Goal: Task Accomplishment & Management: Manage account settings

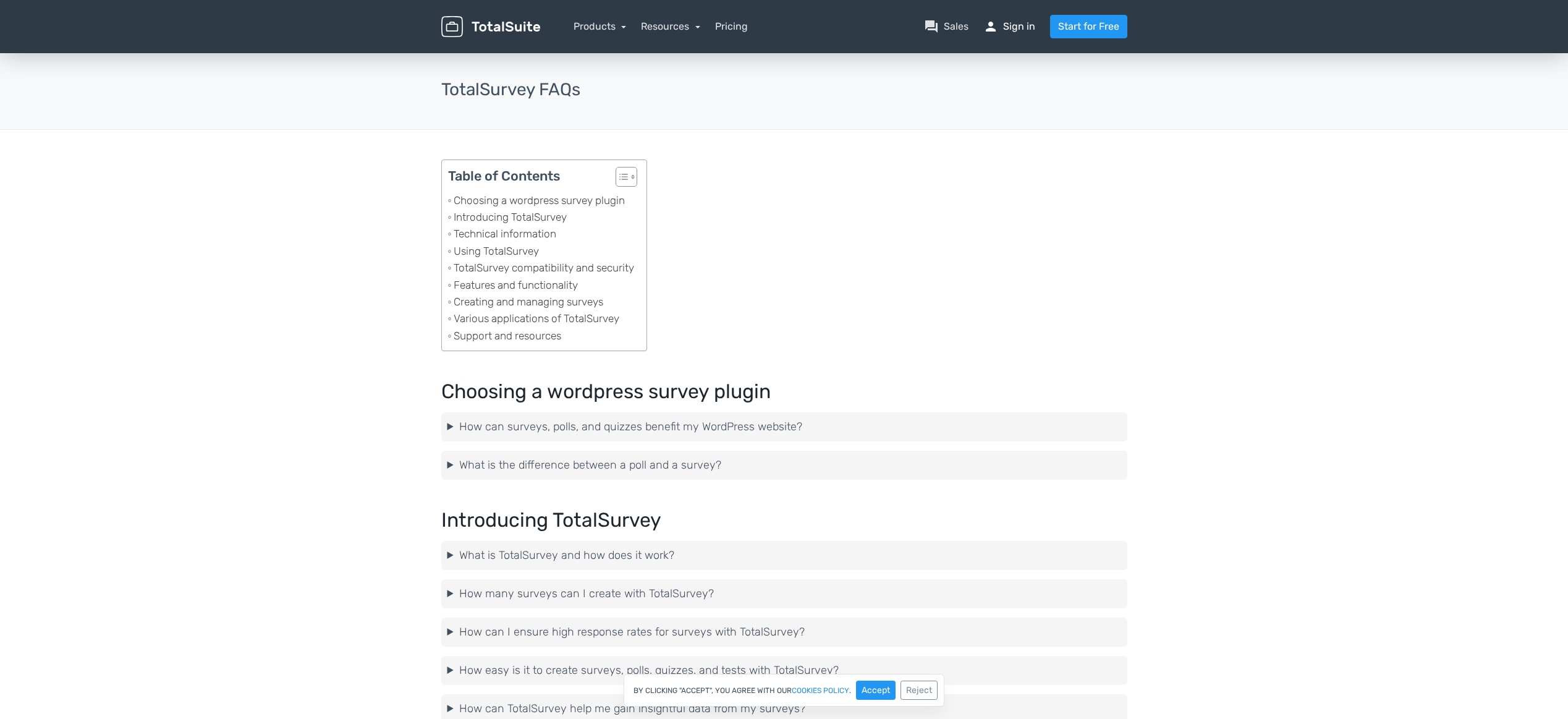
click at [1017, 29] on link "person Sign in" at bounding box center [1009, 26] width 52 height 15
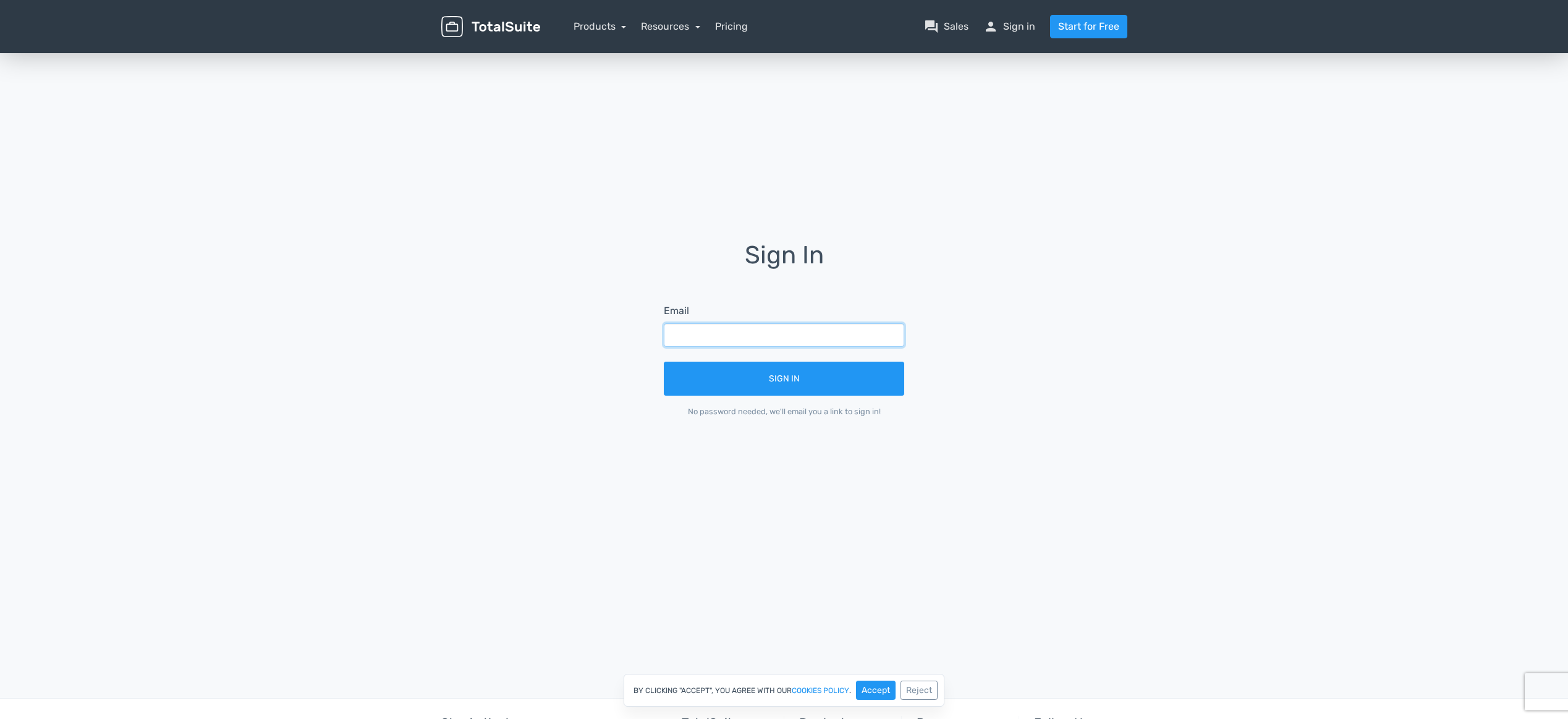
click at [688, 335] on input "text" at bounding box center [784, 335] width 241 height 23
paste input "BOPOPPOW@protonmail.com"
type input "BOPOPPOW@protonmail.com"
click at [735, 378] on button "Sign In" at bounding box center [784, 378] width 241 height 34
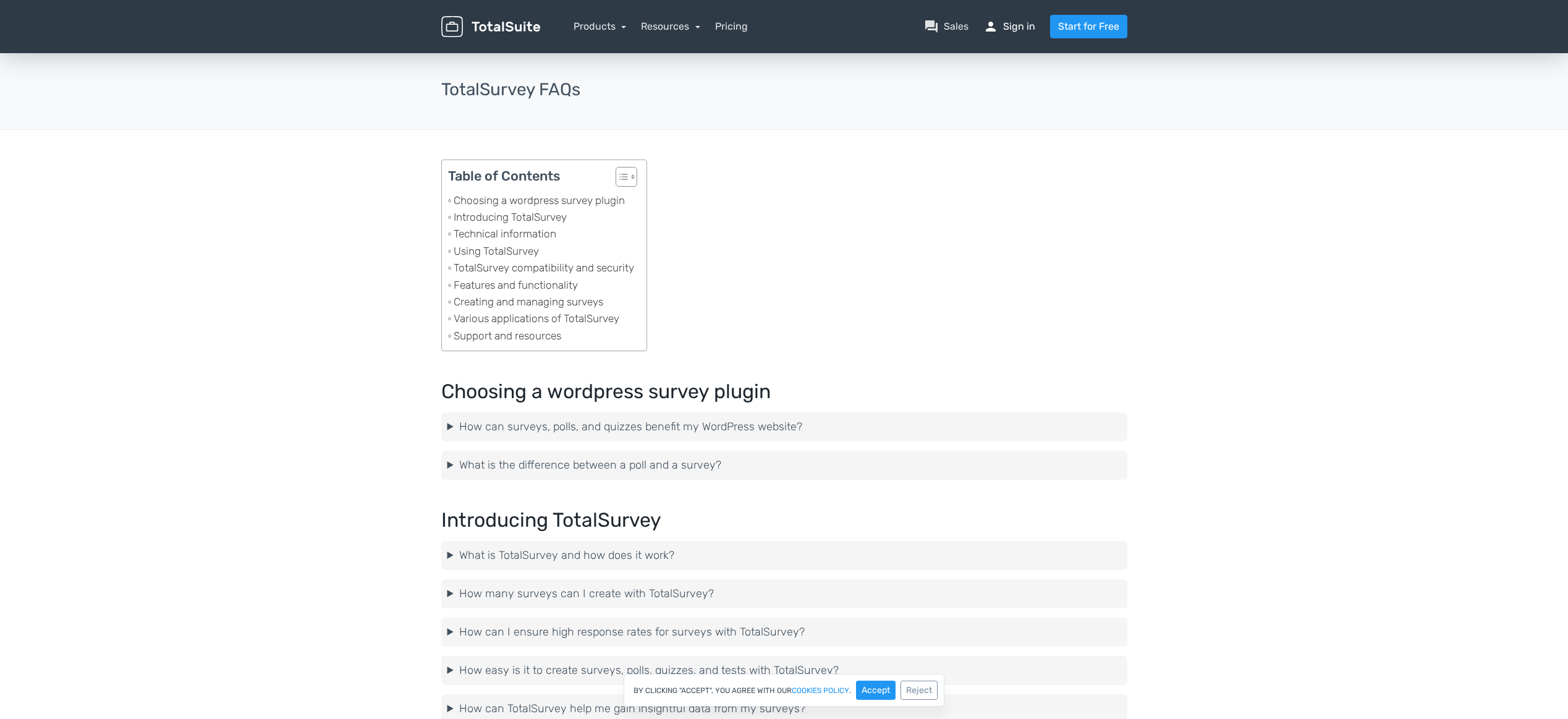
click at [1009, 26] on link "person Sign in" at bounding box center [1009, 26] width 52 height 15
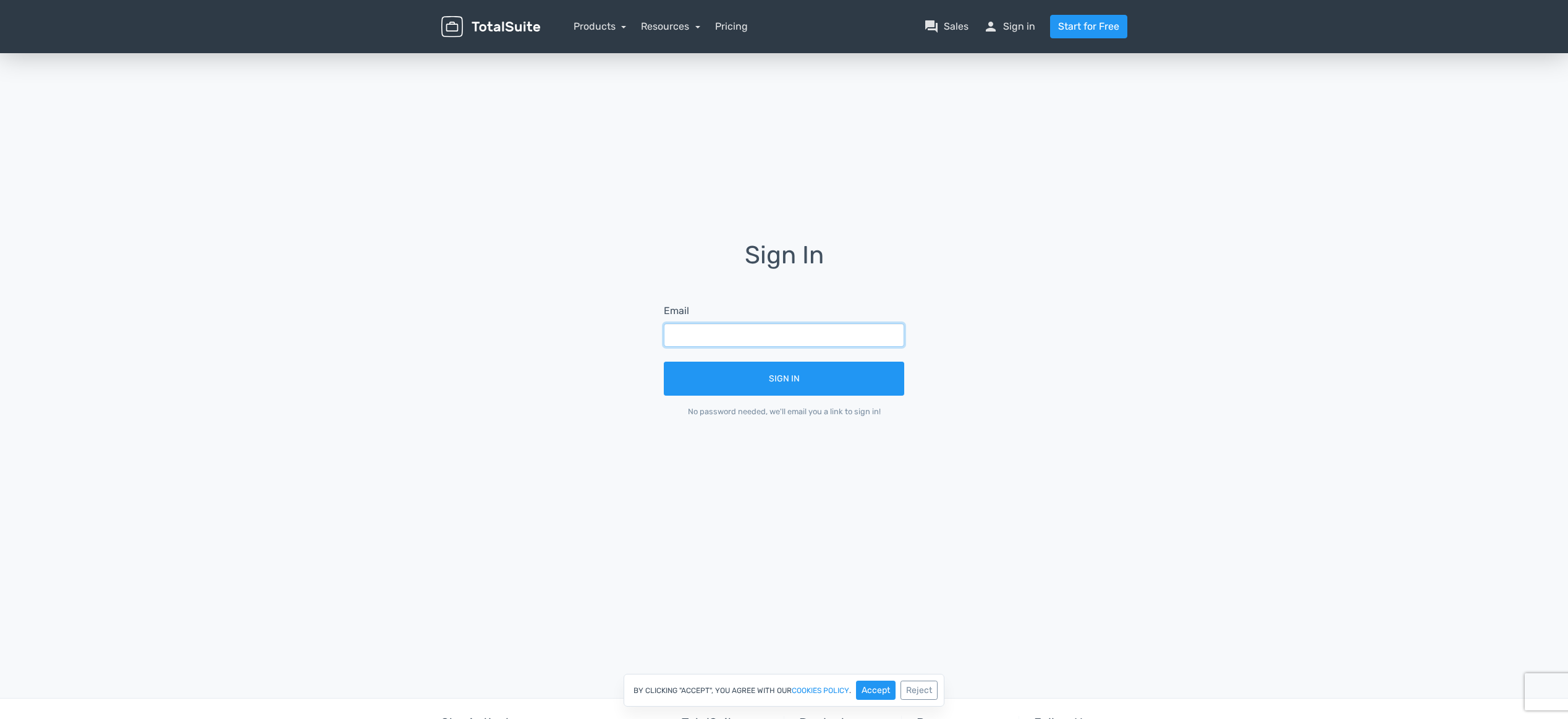
click at [747, 335] on input "text" at bounding box center [784, 335] width 241 height 23
paste input "19841232022@protonmail.com"
type input "19841232022@protonmail.com"
click at [766, 379] on button "Sign In" at bounding box center [784, 378] width 241 height 34
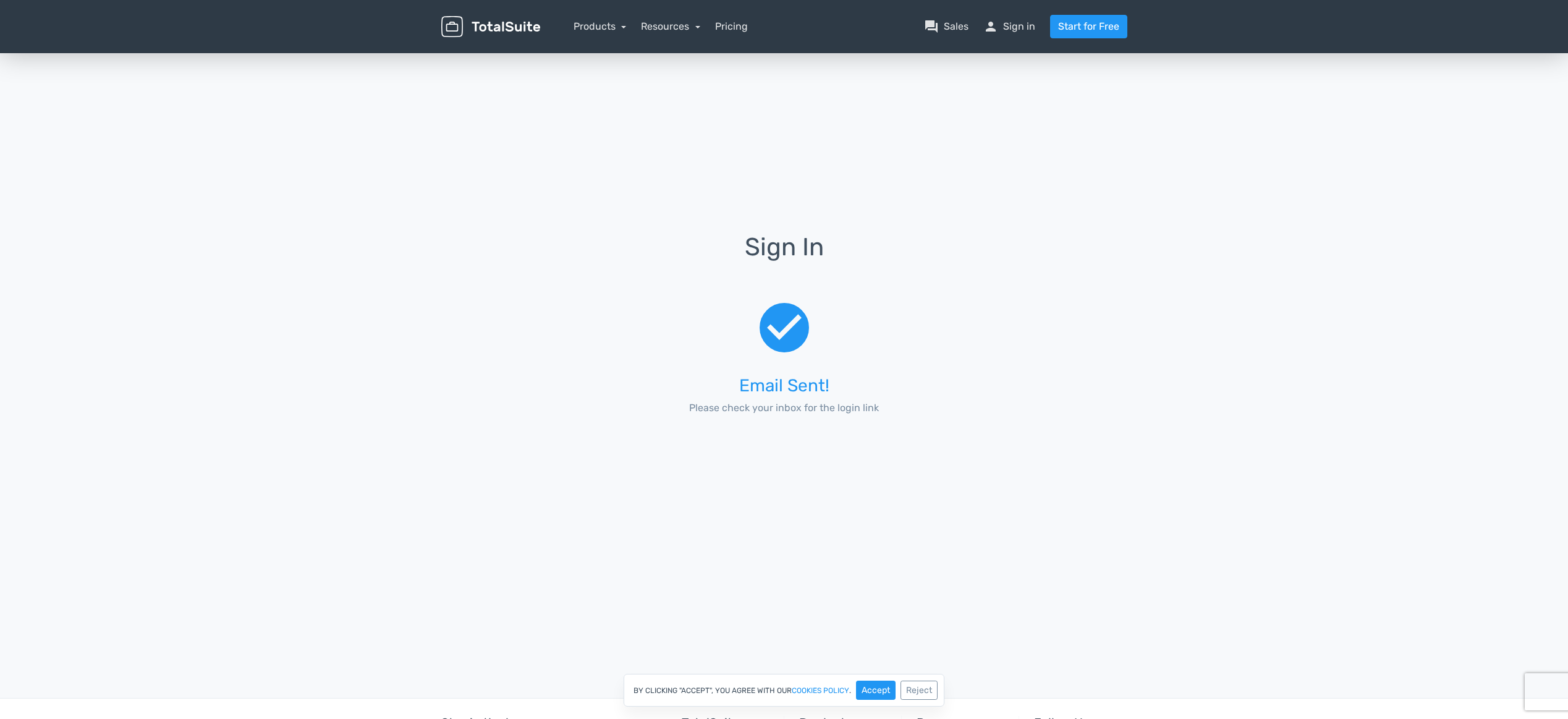
click at [1015, 35] on nav "Products TotalPoll WordPress Poll and Contest Plugin TotalContest WordPress Con…" at bounding box center [842, 26] width 587 height 23
click at [1020, 23] on link "person Sign in" at bounding box center [1009, 26] width 52 height 15
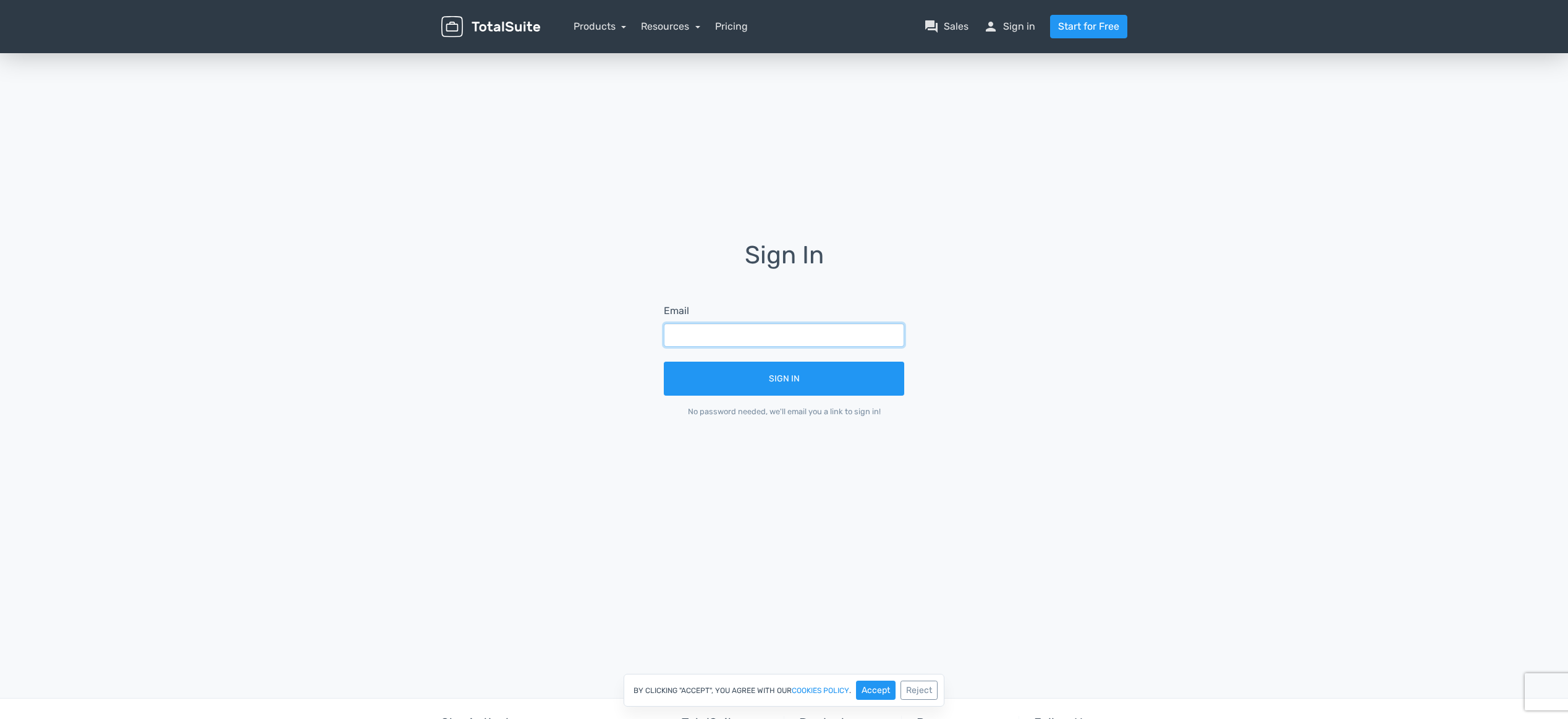
click at [758, 335] on input "text" at bounding box center [784, 335] width 241 height 23
paste input "webteam@global-surveys.net"
type input "webteam@global-surveys.net"
click at [763, 376] on button "Sign In" at bounding box center [784, 378] width 241 height 34
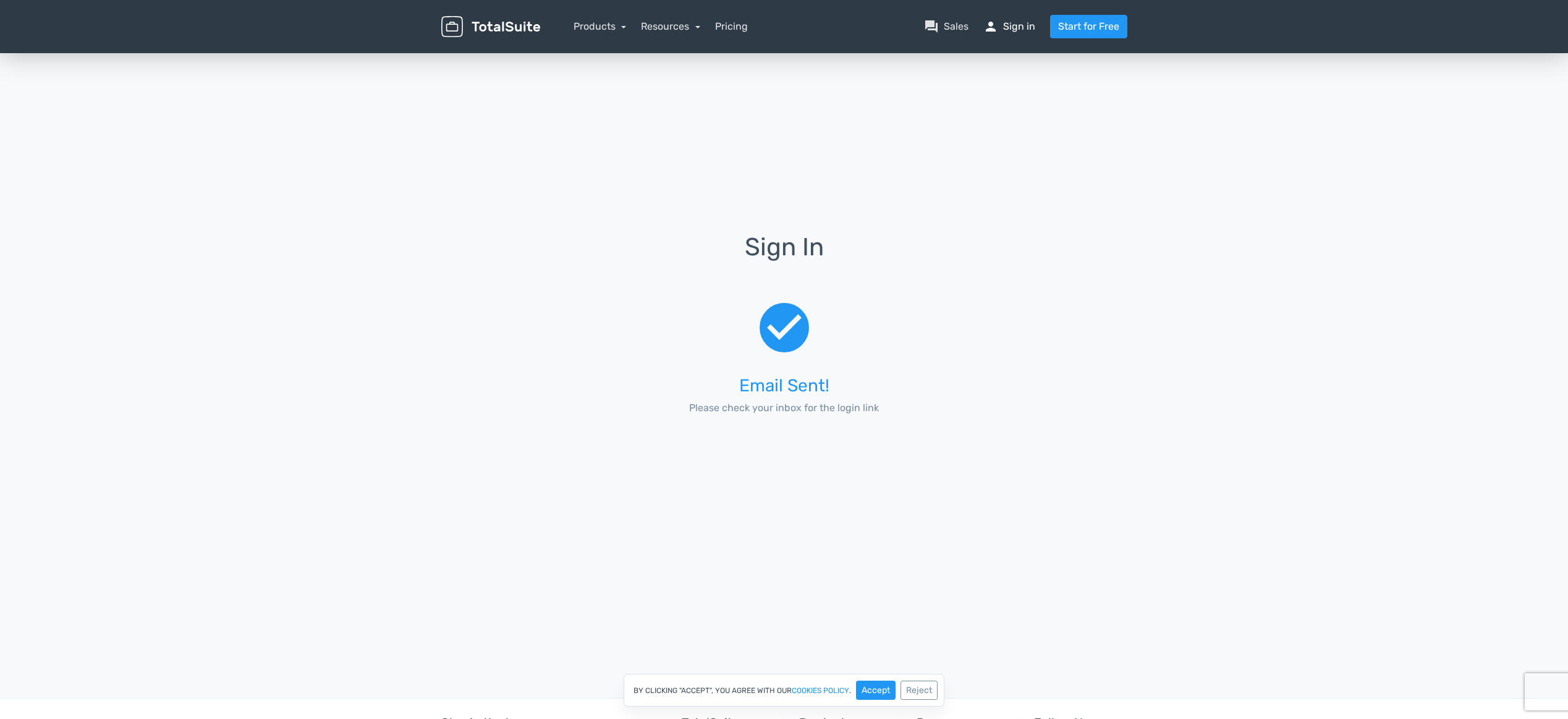
click at [1034, 24] on link "person Sign in" at bounding box center [1009, 26] width 52 height 15
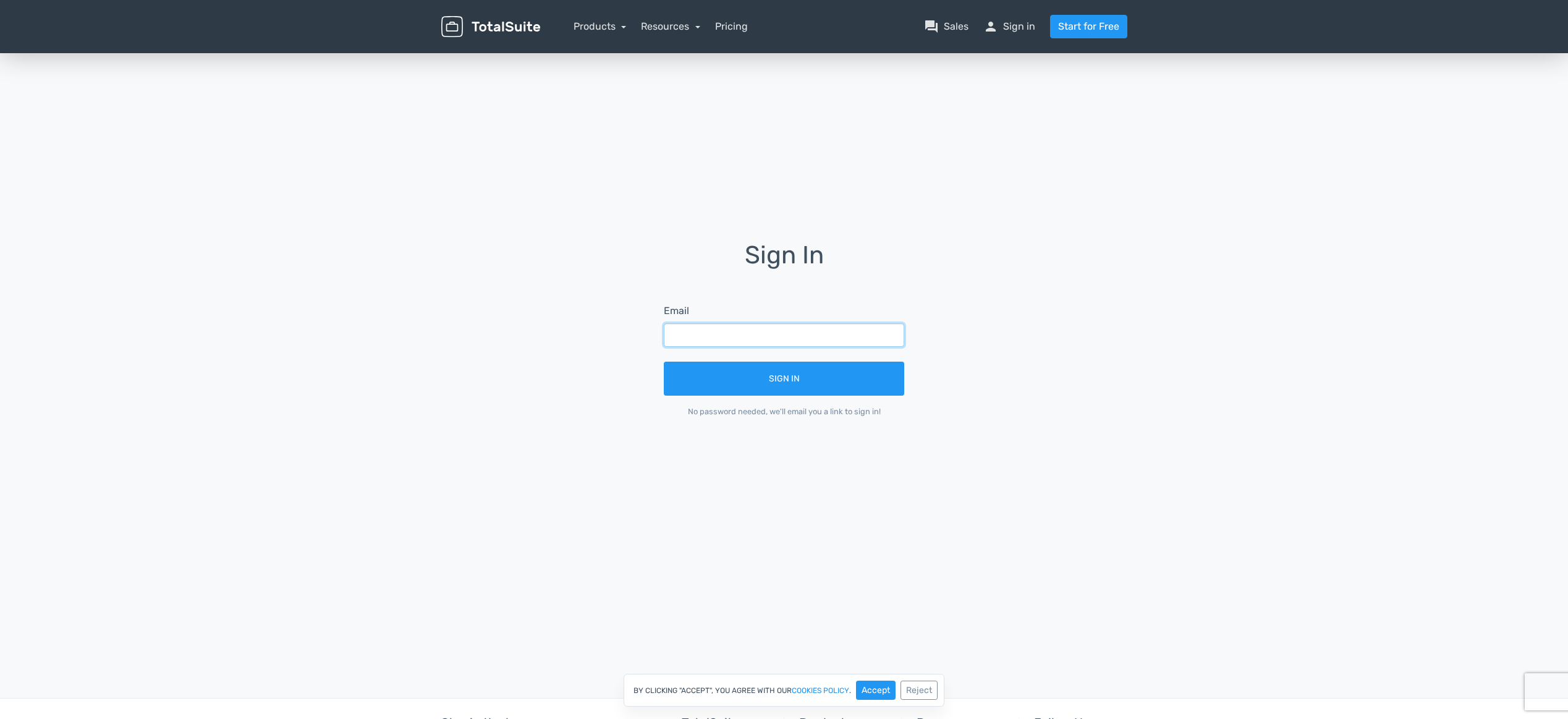
click at [748, 340] on input "text" at bounding box center [784, 335] width 241 height 23
paste input "Ayla@"
click at [673, 334] on input "Ayla@" at bounding box center [784, 335] width 241 height 23
click at [704, 331] on input "Ayla@" at bounding box center [784, 335] width 241 height 23
type input "Ayla@global-surveys.net"
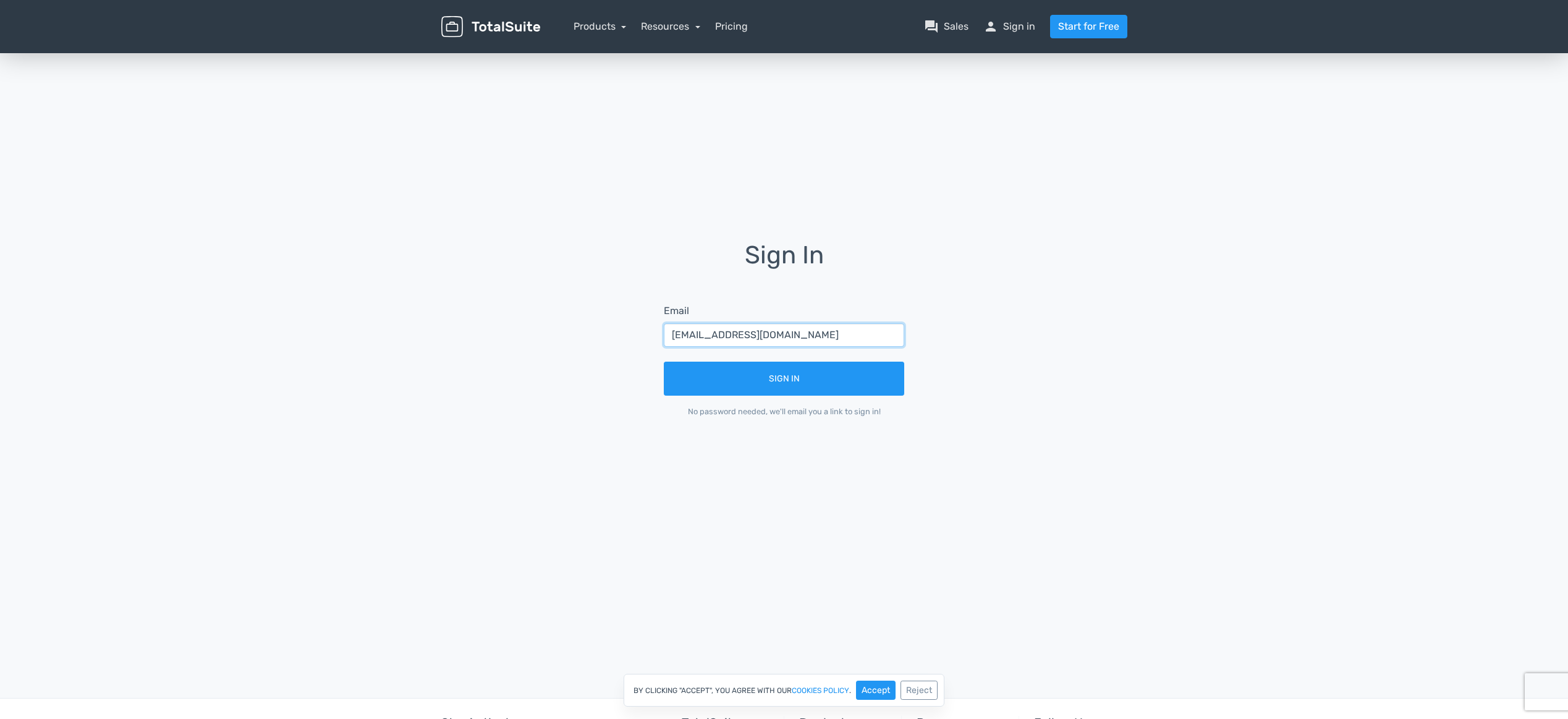
click at [664, 361] on button "Sign In" at bounding box center [784, 378] width 241 height 34
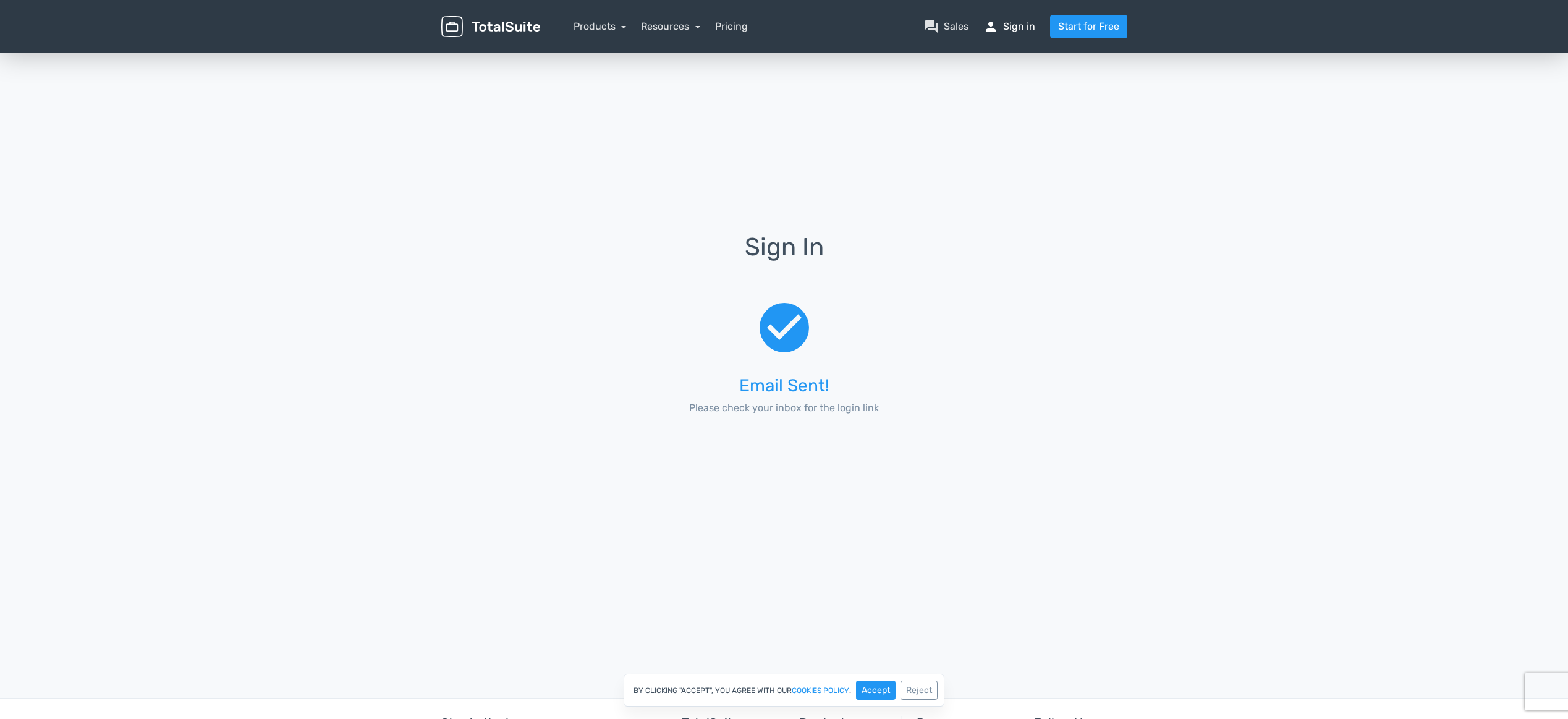
click at [1029, 26] on link "person Sign in" at bounding box center [1009, 26] width 52 height 15
